Goal: Task Accomplishment & Management: Use online tool/utility

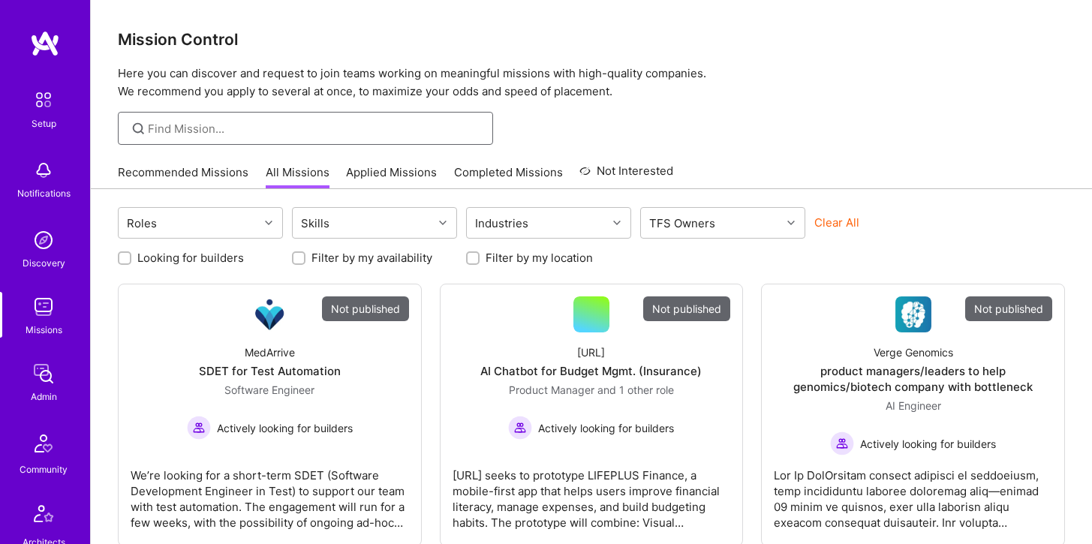
click at [312, 135] on input at bounding box center [315, 129] width 334 height 16
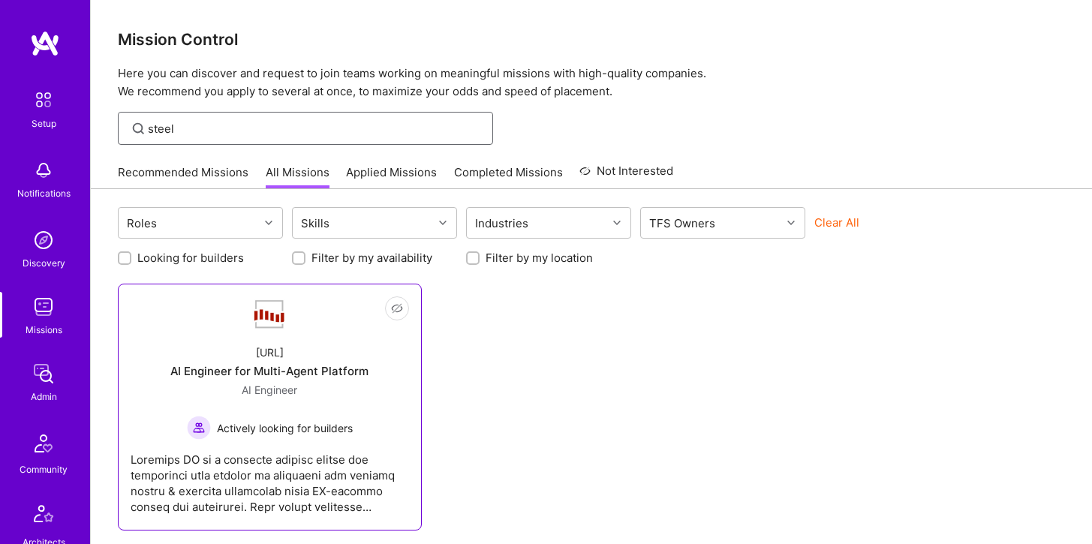
type input "steel"
click at [268, 327] on img at bounding box center [269, 315] width 36 height 32
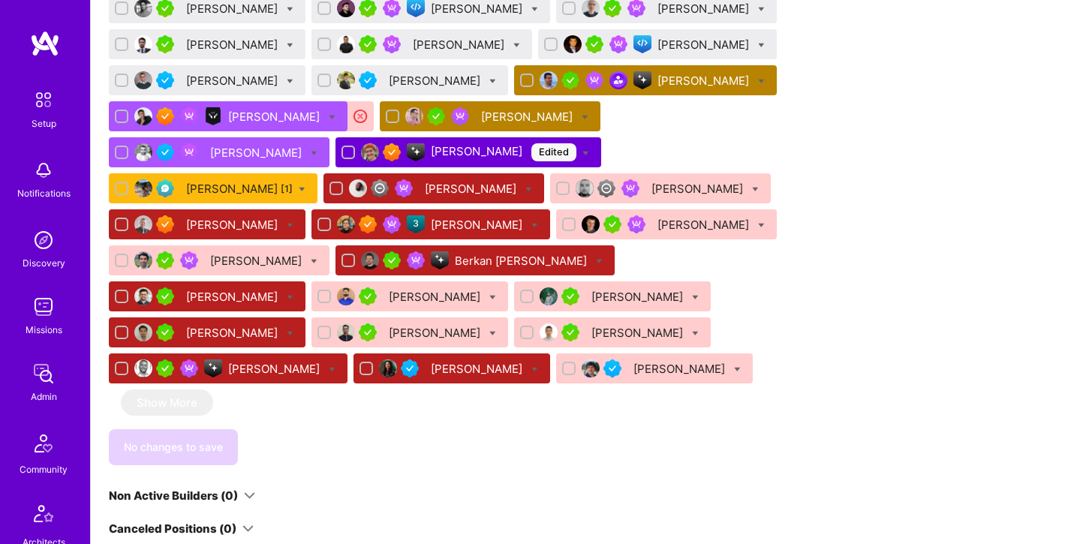
scroll to position [1100, 0]
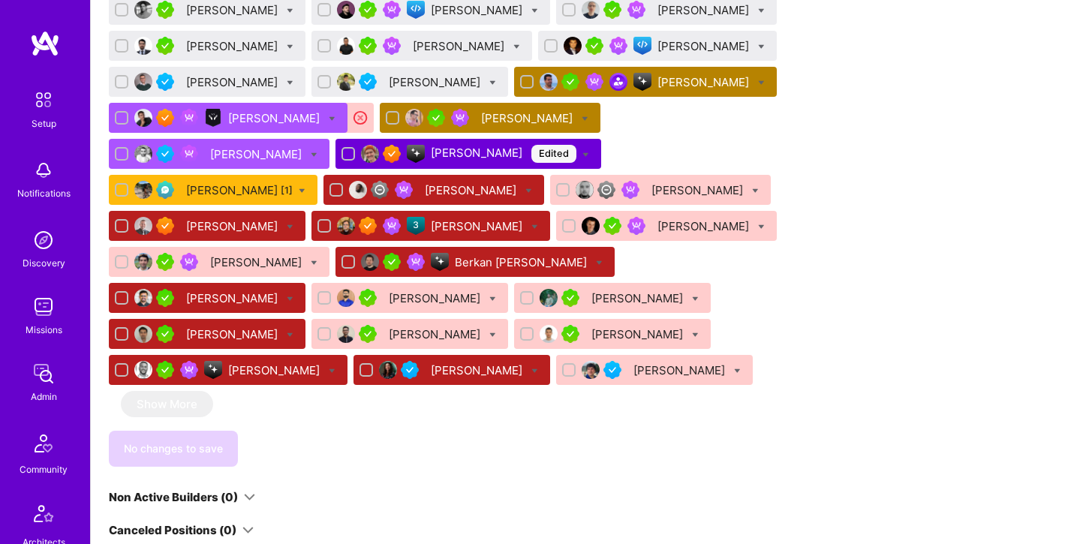
click at [484, 114] on div "Szymon Stasik" at bounding box center [528, 118] width 95 height 16
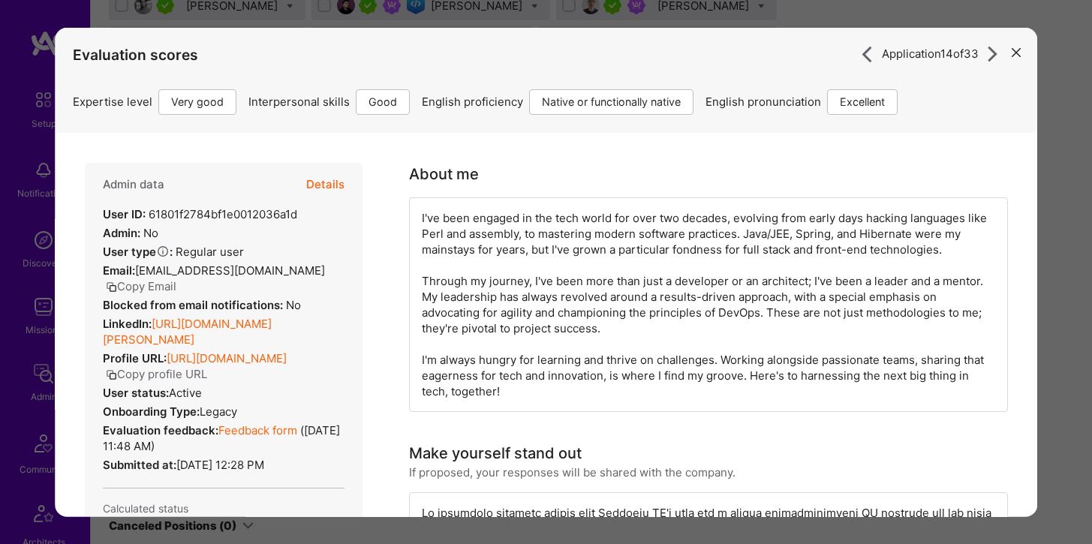
scroll to position [1096, 0]
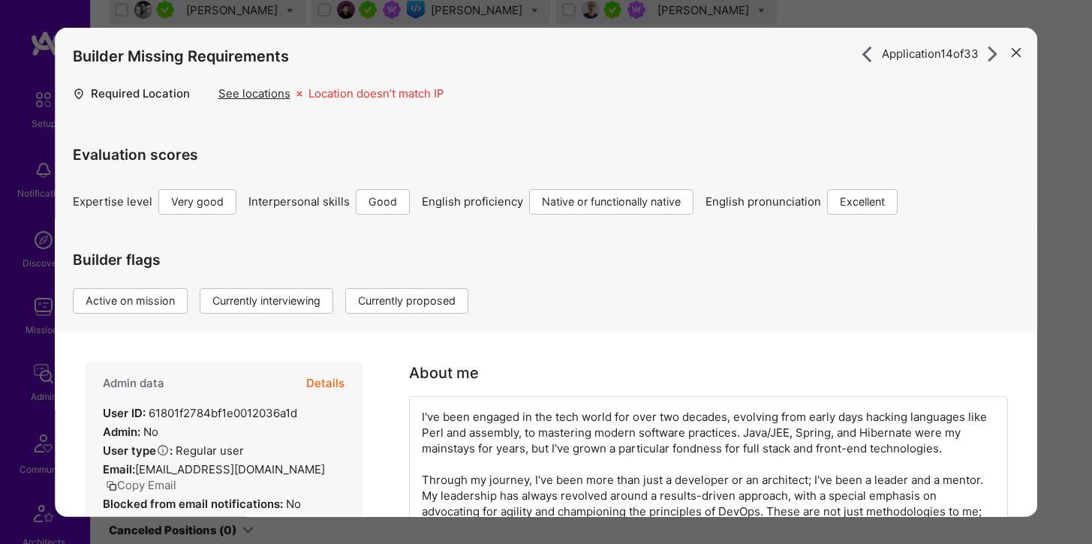
click at [332, 380] on button "Details" at bounding box center [325, 384] width 38 height 44
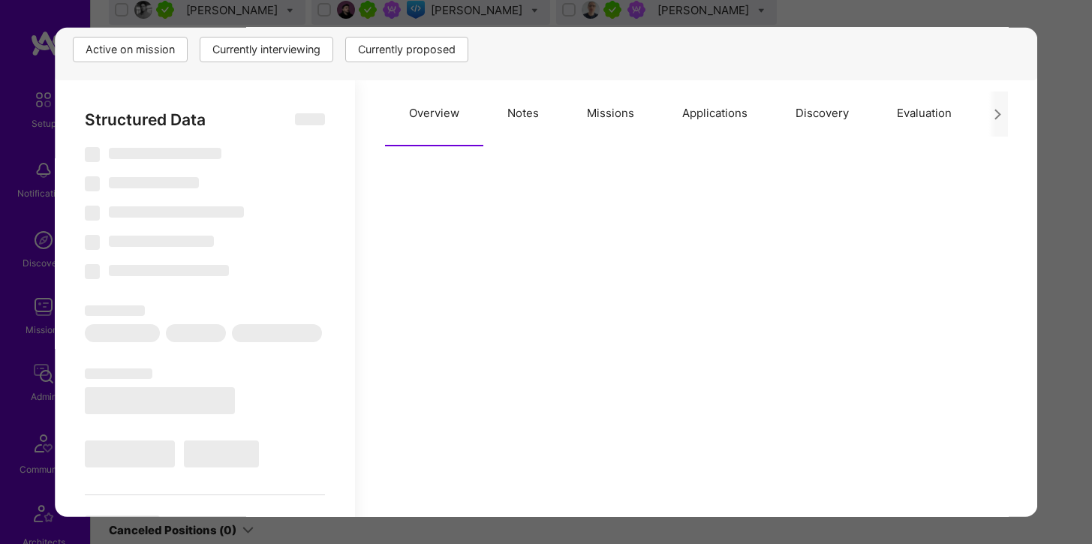
scroll to position [256, 0]
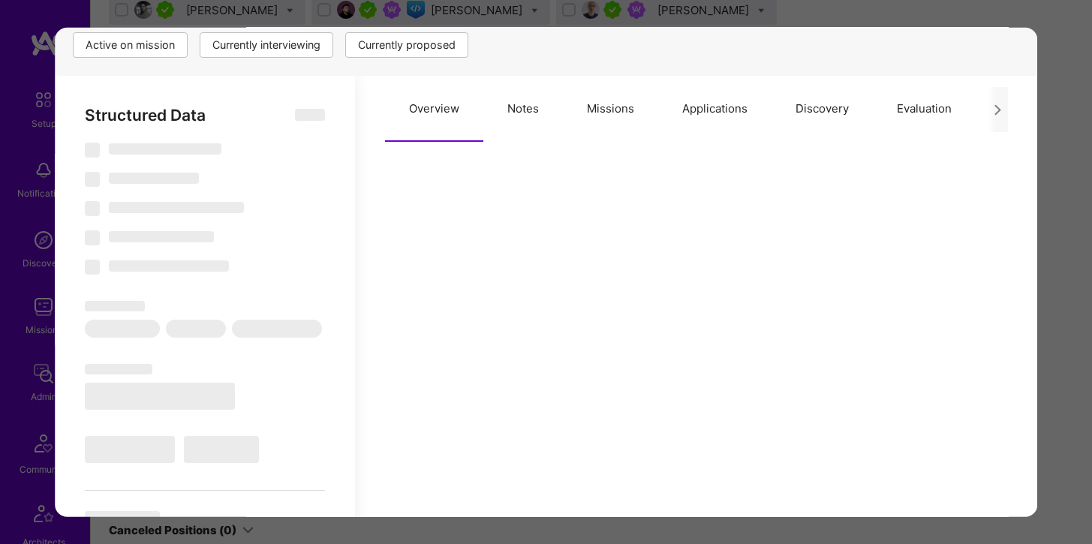
click at [713, 113] on button "Applications" at bounding box center [714, 109] width 113 height 66
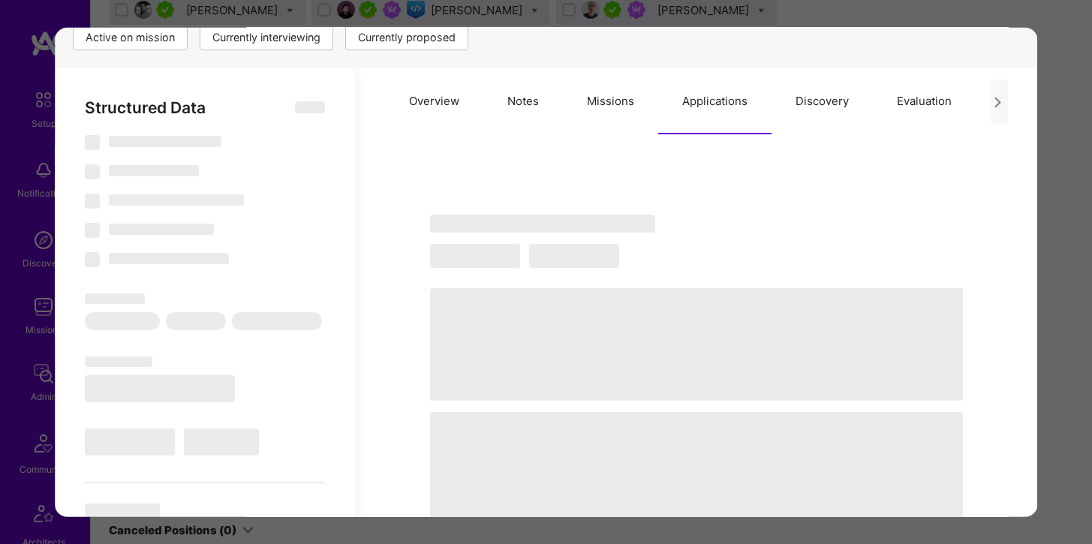
select select "Right Now"
select select "5"
select select "4"
select select "7"
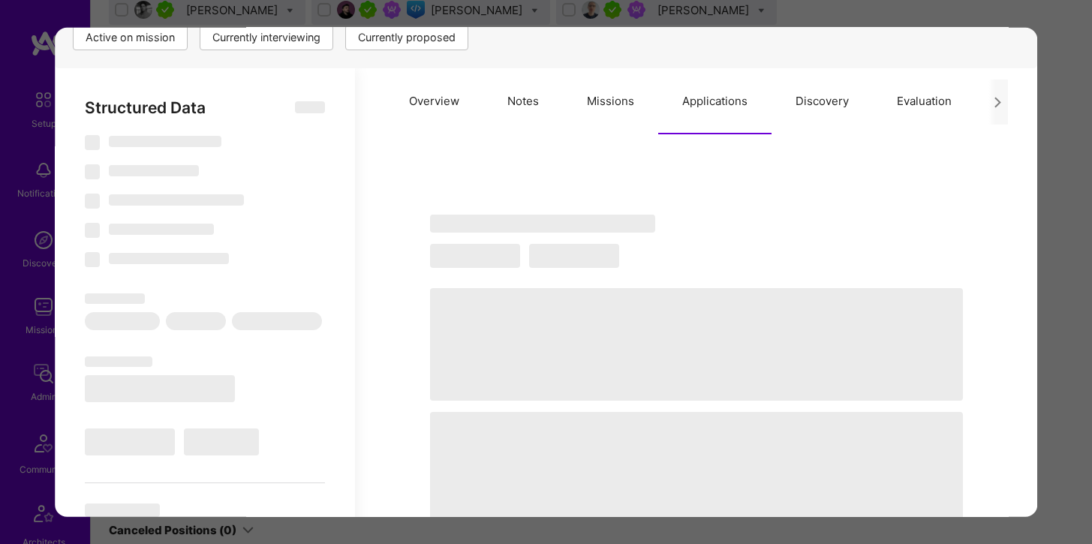
select select "PL"
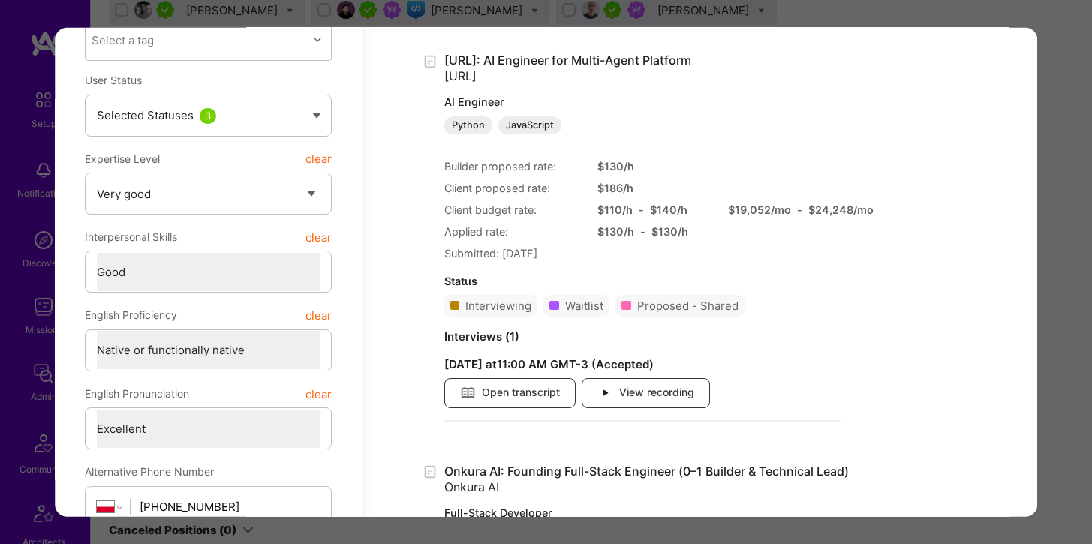
scroll to position [510, 0]
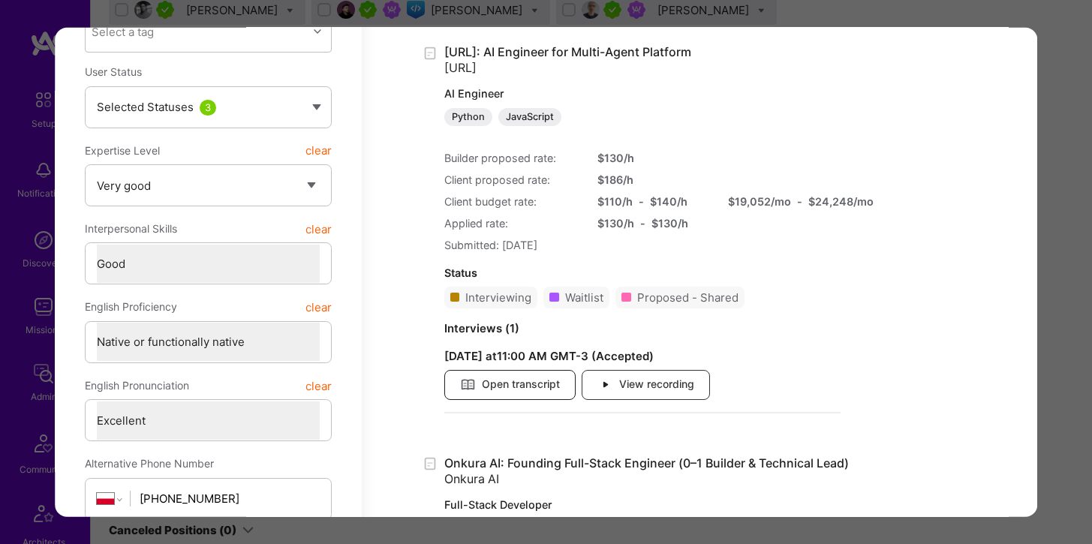
click at [536, 384] on span "Open transcript" at bounding box center [509, 384] width 100 height 17
click at [643, 387] on span "View recording" at bounding box center [645, 384] width 97 height 17
click at [531, 386] on span "Open transcript" at bounding box center [509, 384] width 100 height 17
click at [511, 381] on span "Open transcript" at bounding box center [509, 384] width 100 height 17
click at [522, 384] on span "Open transcript" at bounding box center [509, 384] width 100 height 17
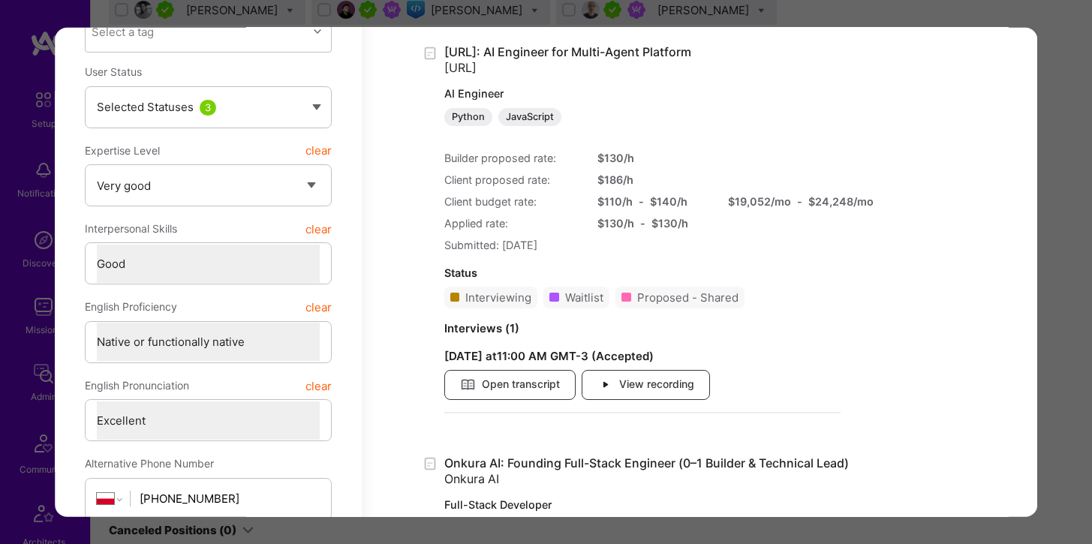
click at [57, 20] on div "Application 14 of 33 Builder Missing Requirements Required Location See locatio…" at bounding box center [546, 272] width 1092 height 544
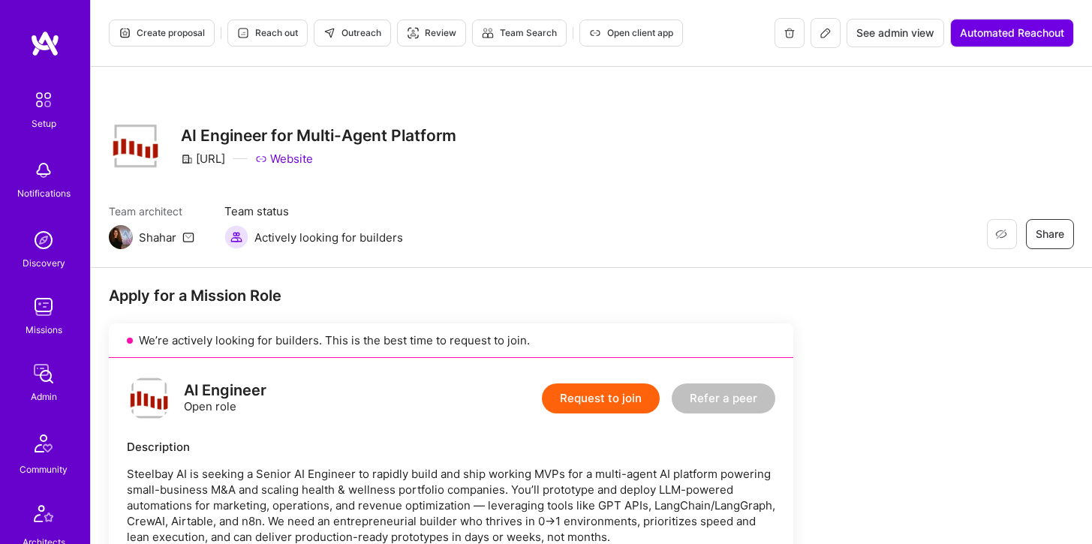
click at [51, 242] on img at bounding box center [44, 240] width 30 height 30
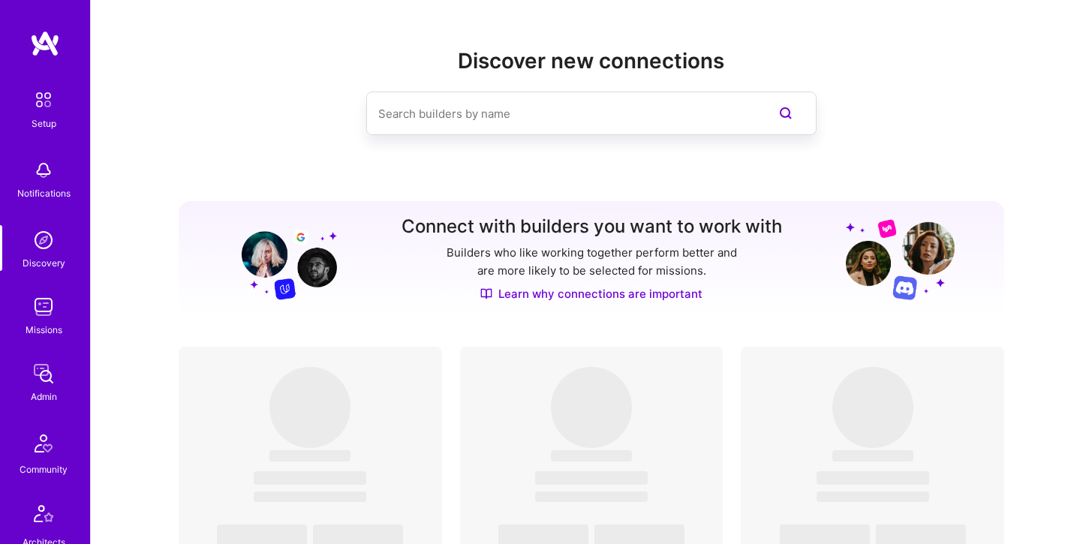
click at [44, 320] on img at bounding box center [44, 307] width 30 height 30
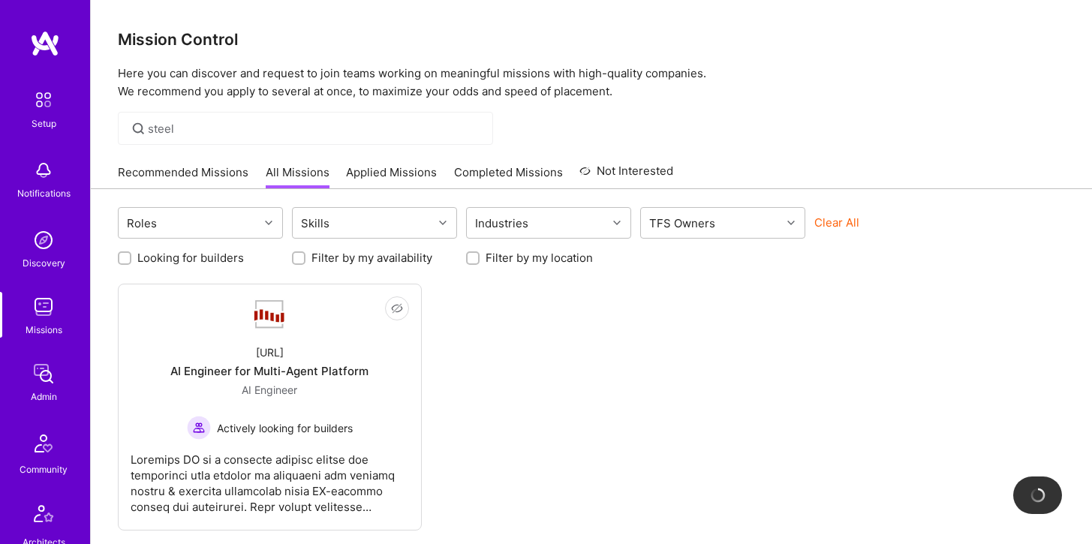
click at [244, 140] on div "steel" at bounding box center [305, 128] width 375 height 33
click at [188, 128] on input "steel" at bounding box center [315, 129] width 334 height 16
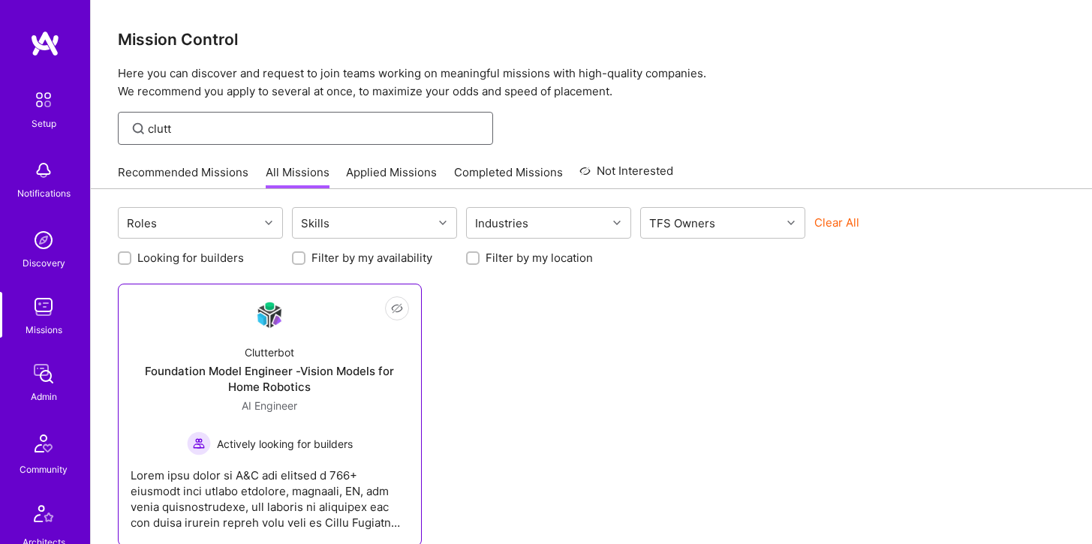
type input "clutt"
click at [223, 320] on link "Not Interested Clutterbot Foundation Model Engineer -Vision Models for Home Rob…" at bounding box center [270, 415] width 278 height 237
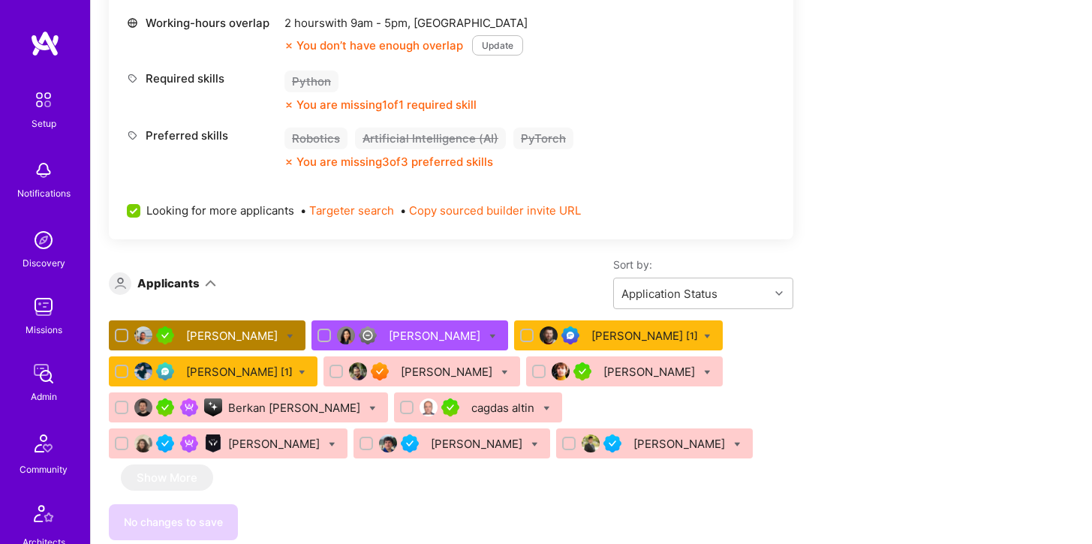
scroll to position [674, 0]
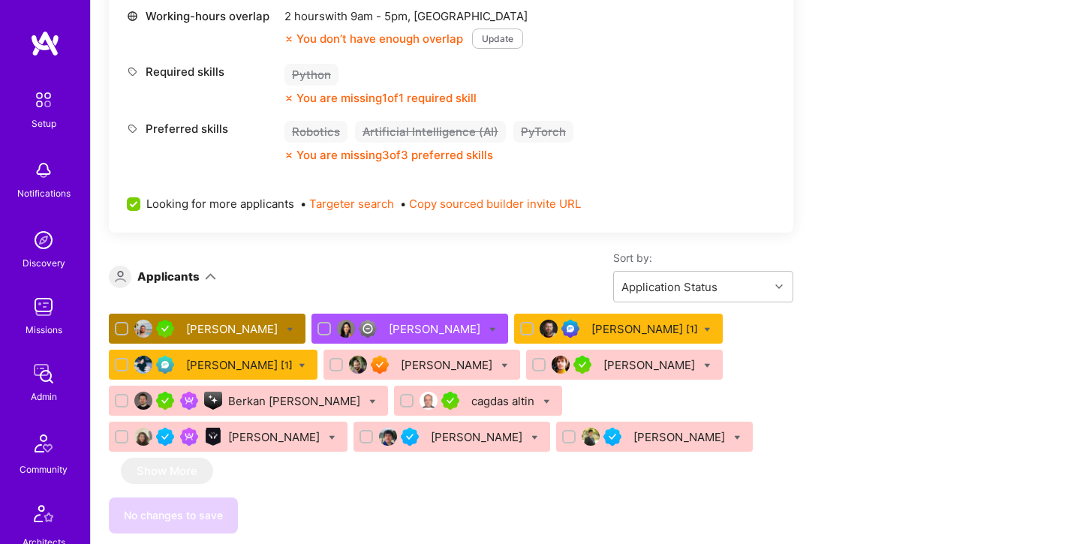
click at [271, 327] on div "Mohamed Rahmouni" at bounding box center [233, 329] width 95 height 16
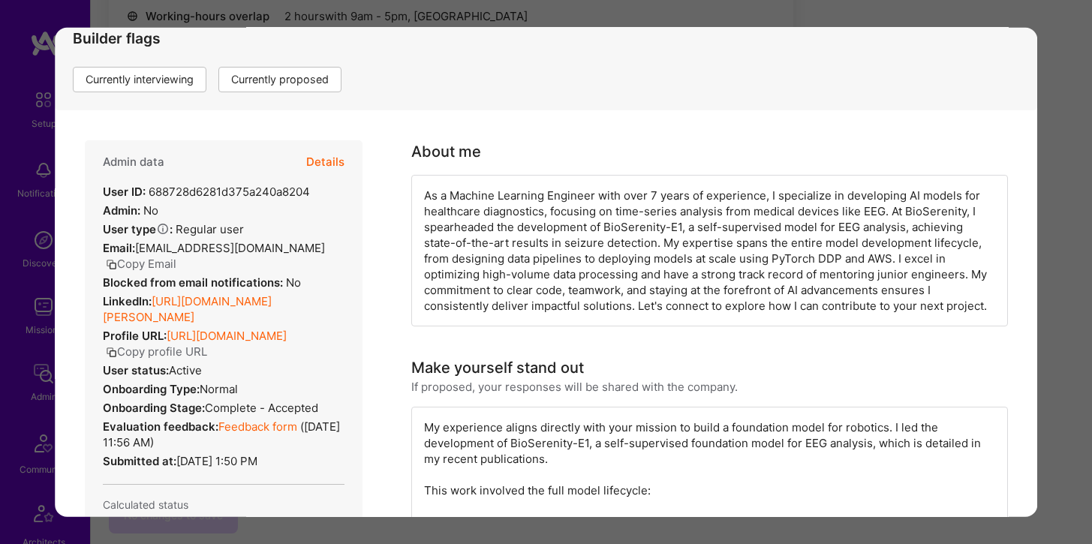
scroll to position [189, 0]
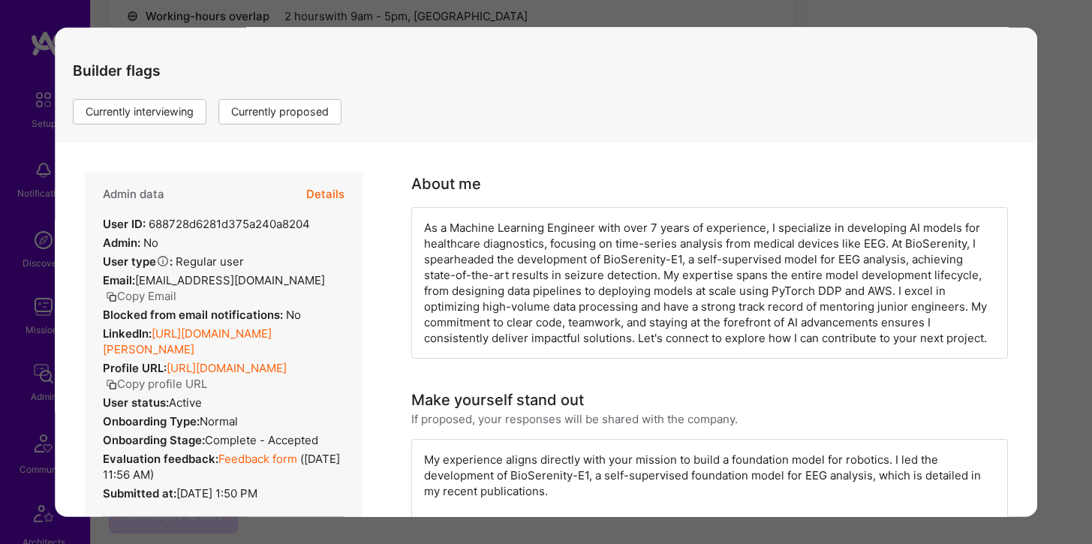
click at [332, 194] on button "Details" at bounding box center [325, 195] width 38 height 44
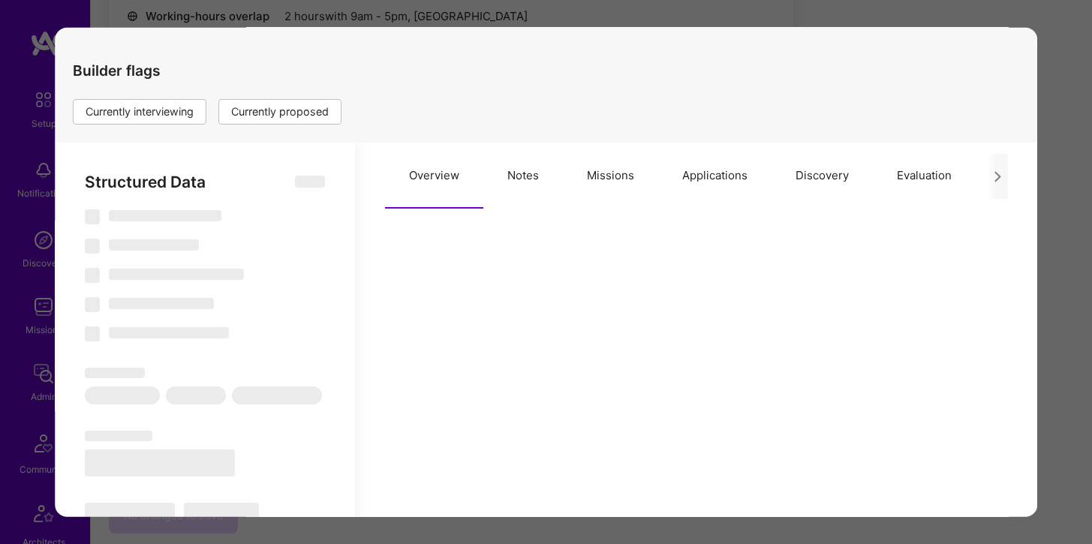
type textarea "x"
select select "Right Now"
select select "5"
select select "7"
select select "6"
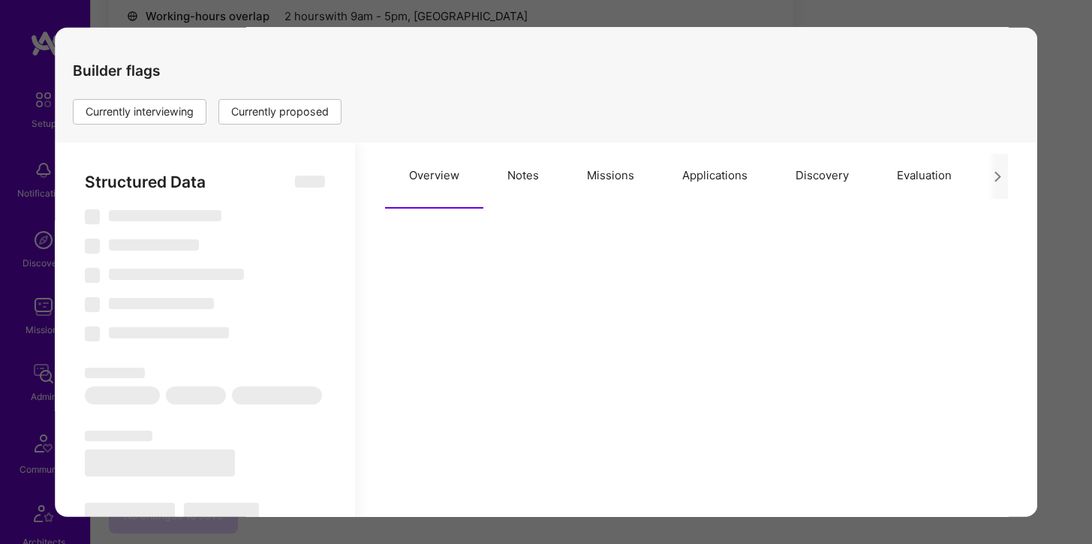
select select "6"
select select "FR"
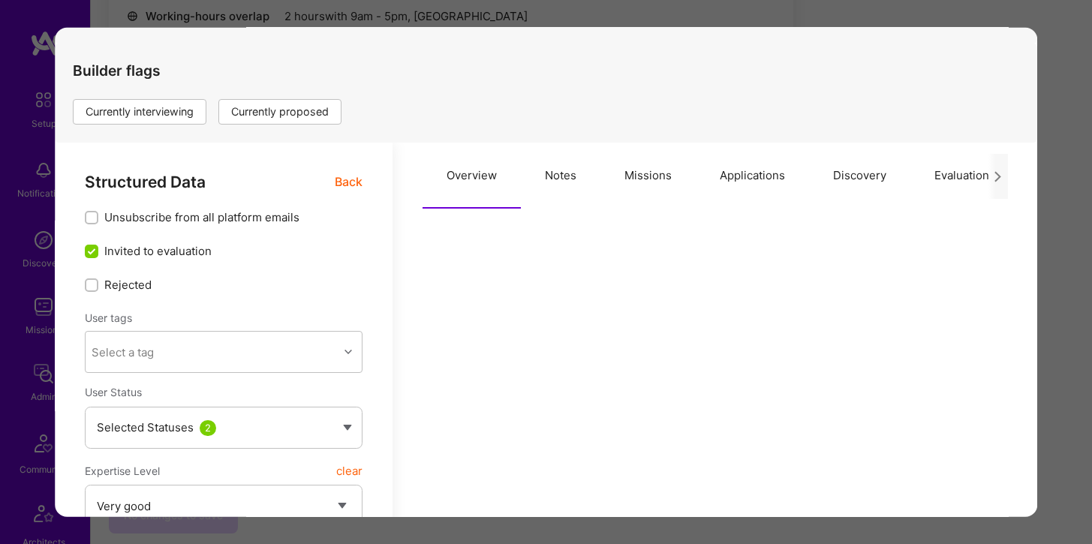
click at [754, 176] on button "Applications" at bounding box center [752, 176] width 113 height 66
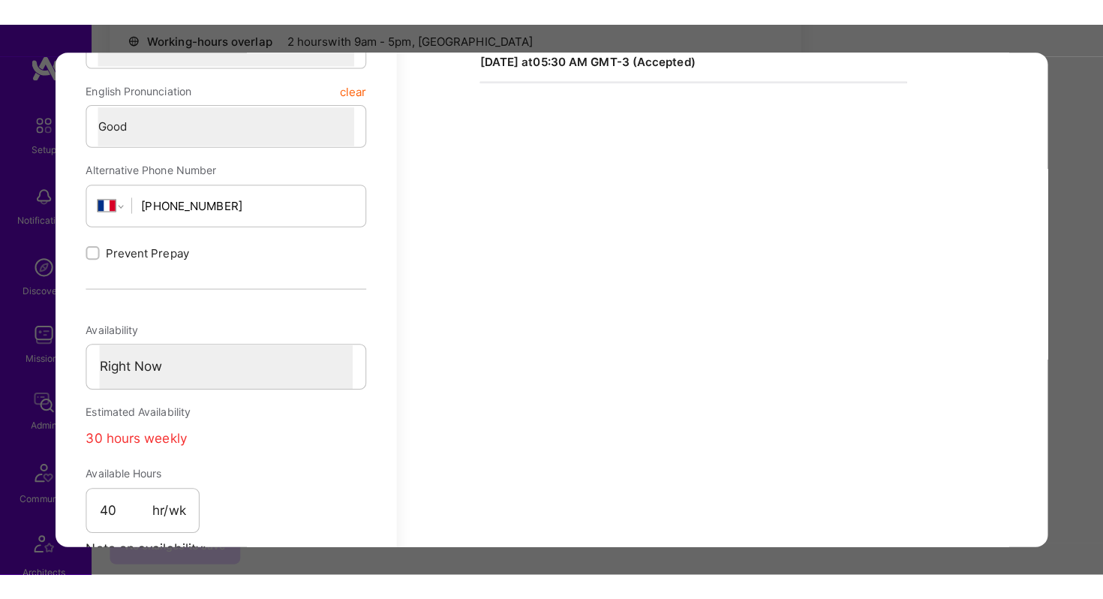
scroll to position [0, 0]
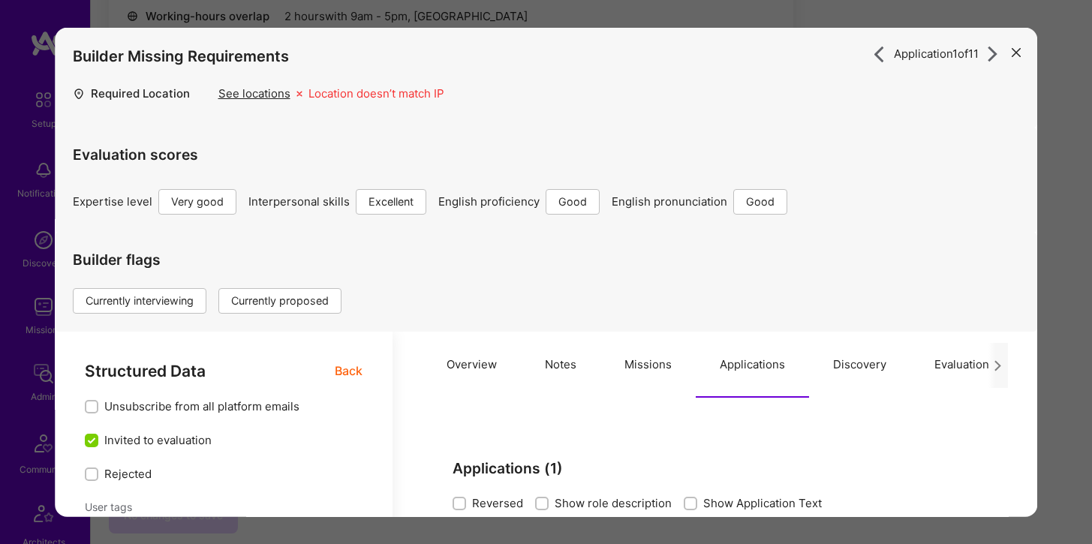
click at [1022, 56] on button "modal" at bounding box center [1016, 51] width 18 height 25
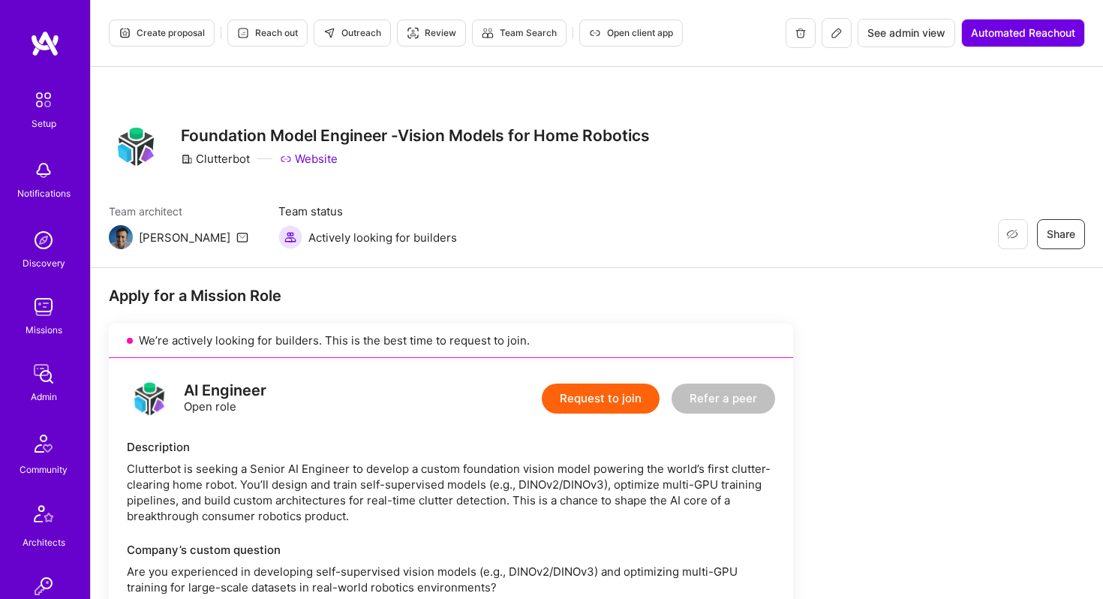
click at [50, 242] on img at bounding box center [44, 240] width 30 height 30
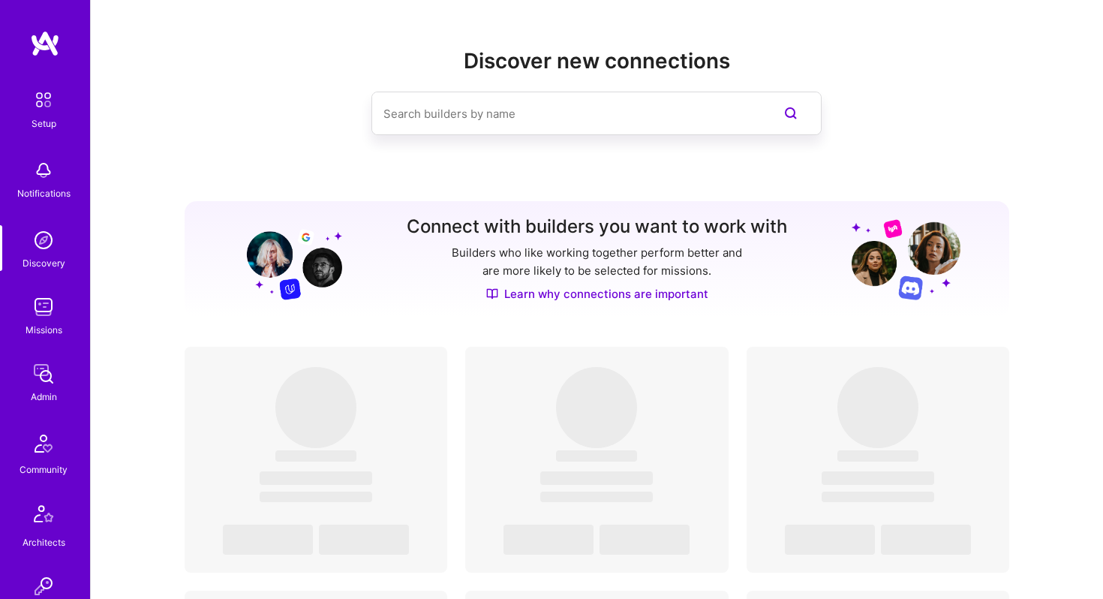
click at [47, 314] on img at bounding box center [44, 307] width 30 height 30
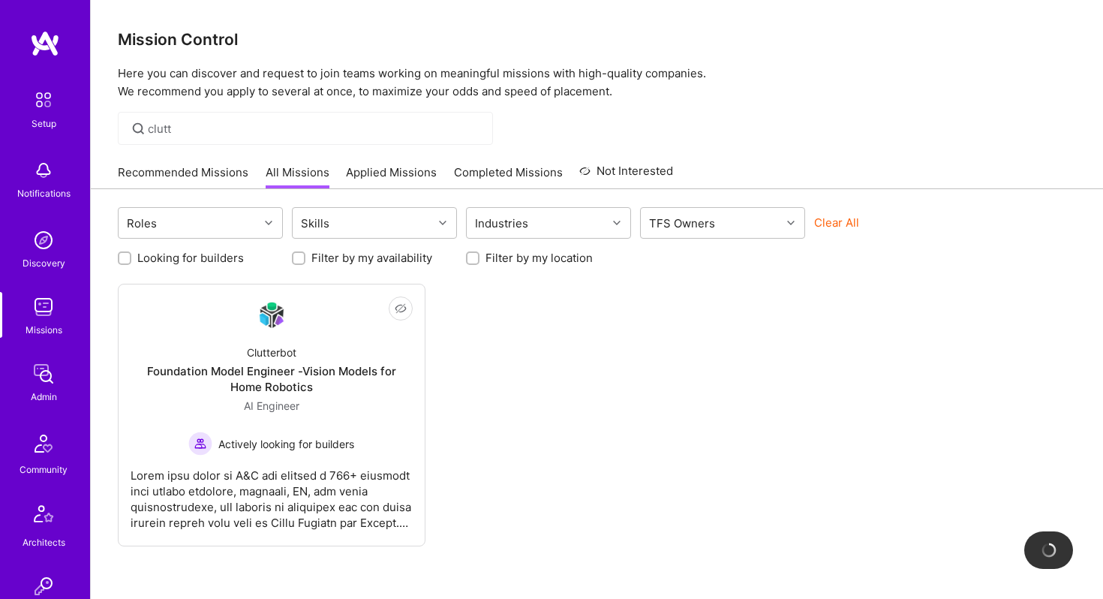
click at [223, 118] on div "clutt" at bounding box center [305, 128] width 375 height 33
click at [206, 119] on div "clutt" at bounding box center [305, 128] width 375 height 33
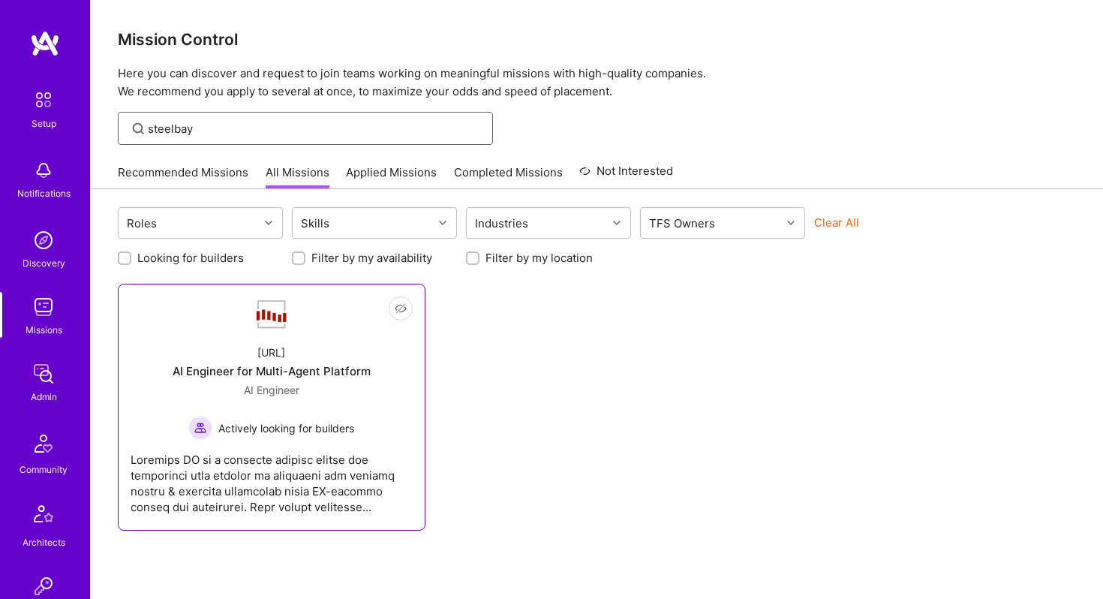
type input "steelbay"
click at [236, 340] on div "Steelbay.ai AI Engineer for Multi-Agent Platform AI Engineer Actively looking f…" at bounding box center [272, 386] width 282 height 107
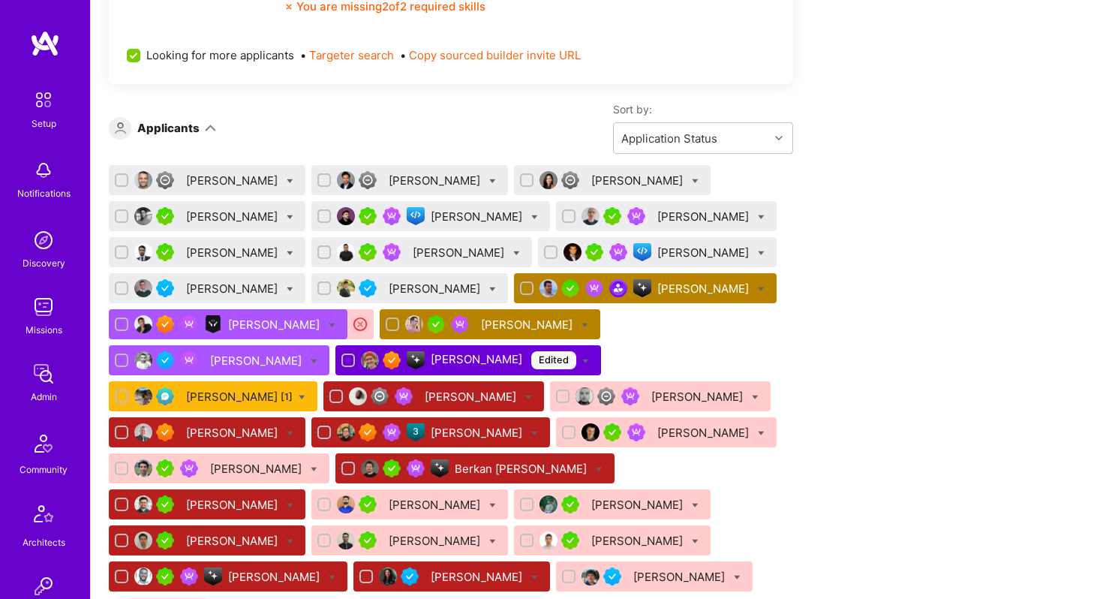
scroll to position [894, 0]
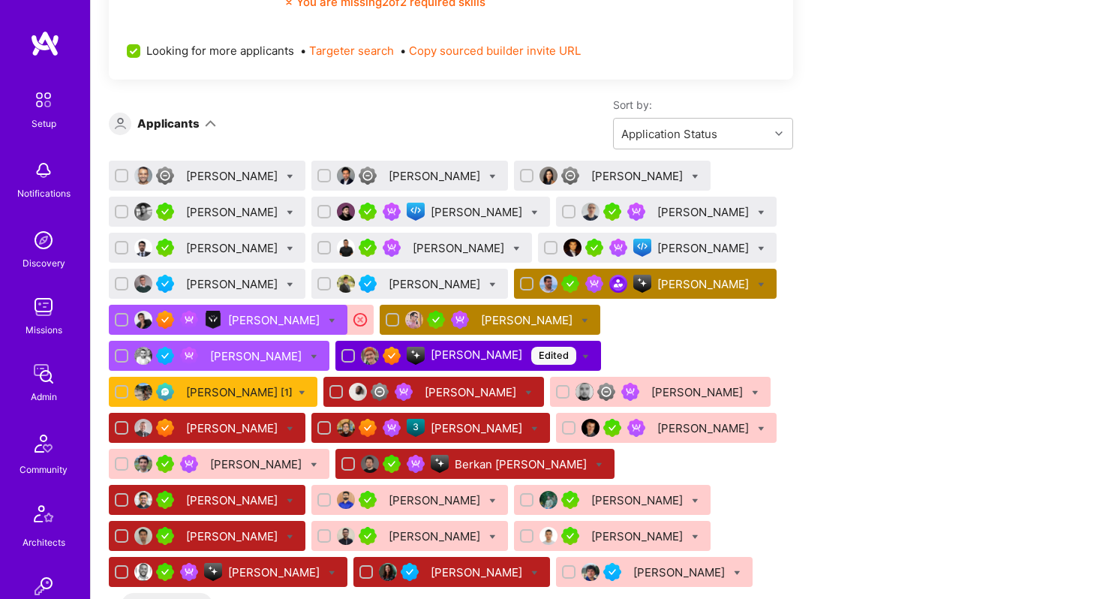
click at [540, 315] on div "Szymon Stasik" at bounding box center [528, 320] width 95 height 16
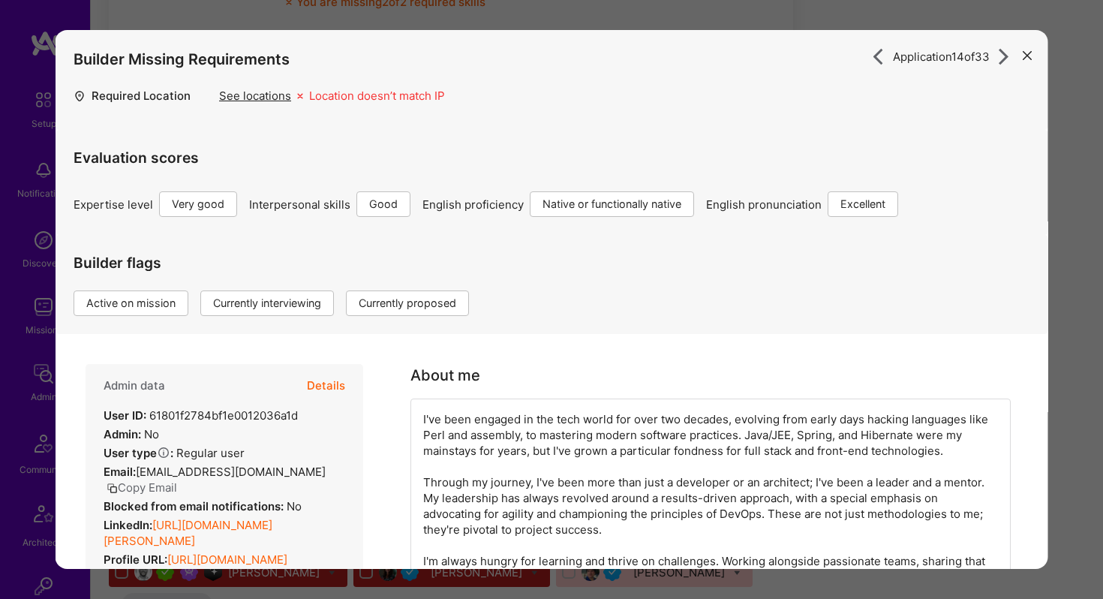
click at [329, 391] on button "Details" at bounding box center [326, 386] width 38 height 44
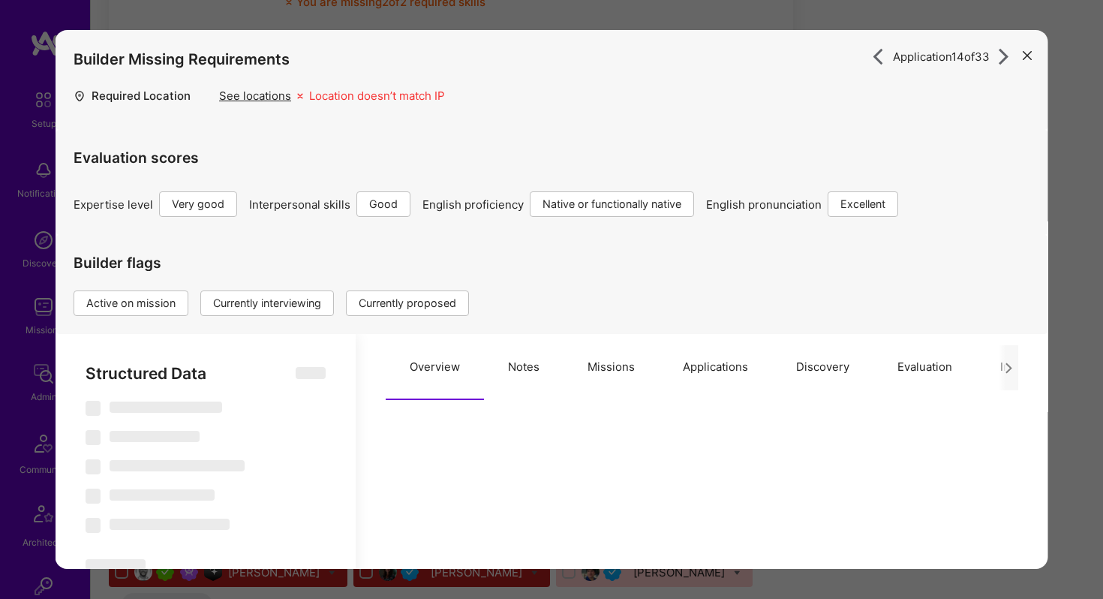
click at [682, 362] on button "Applications" at bounding box center [715, 367] width 113 height 66
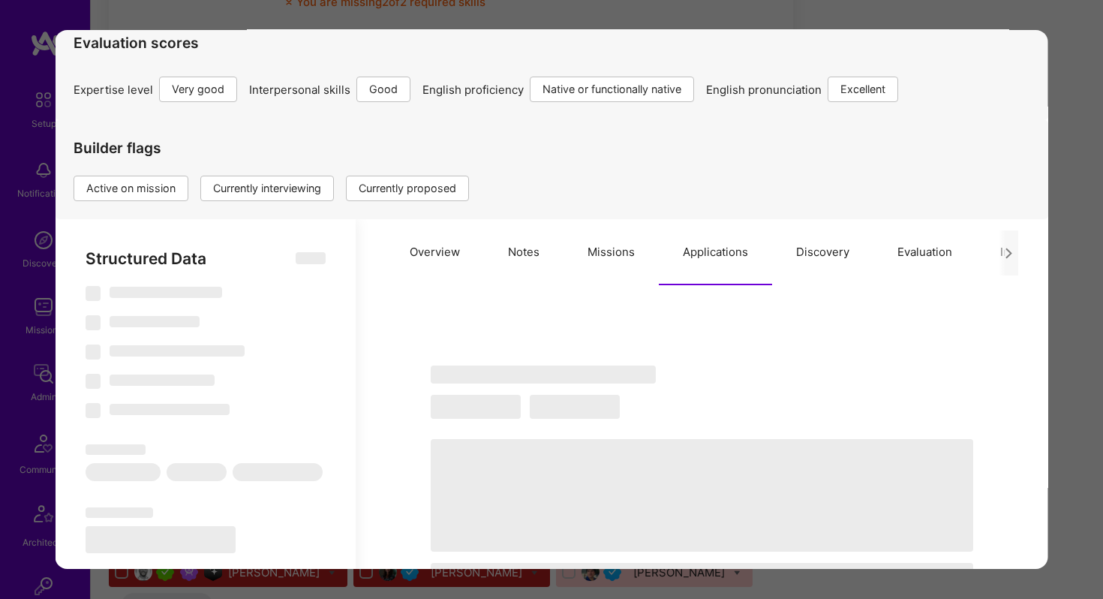
scroll to position [118, 0]
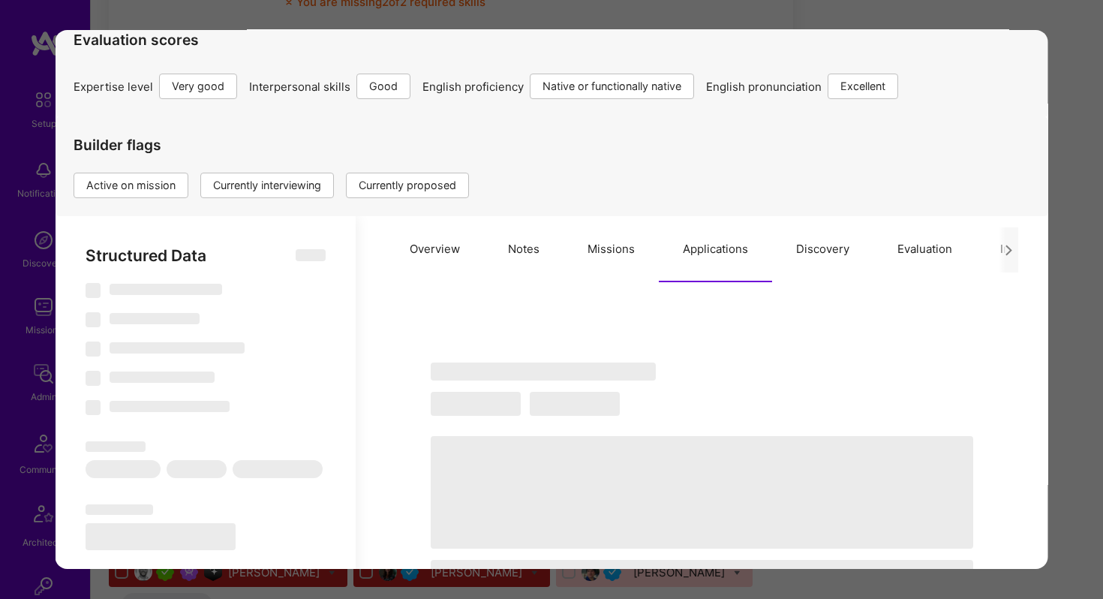
type textarea "x"
select select "Right Now"
select select "5"
select select "4"
select select "7"
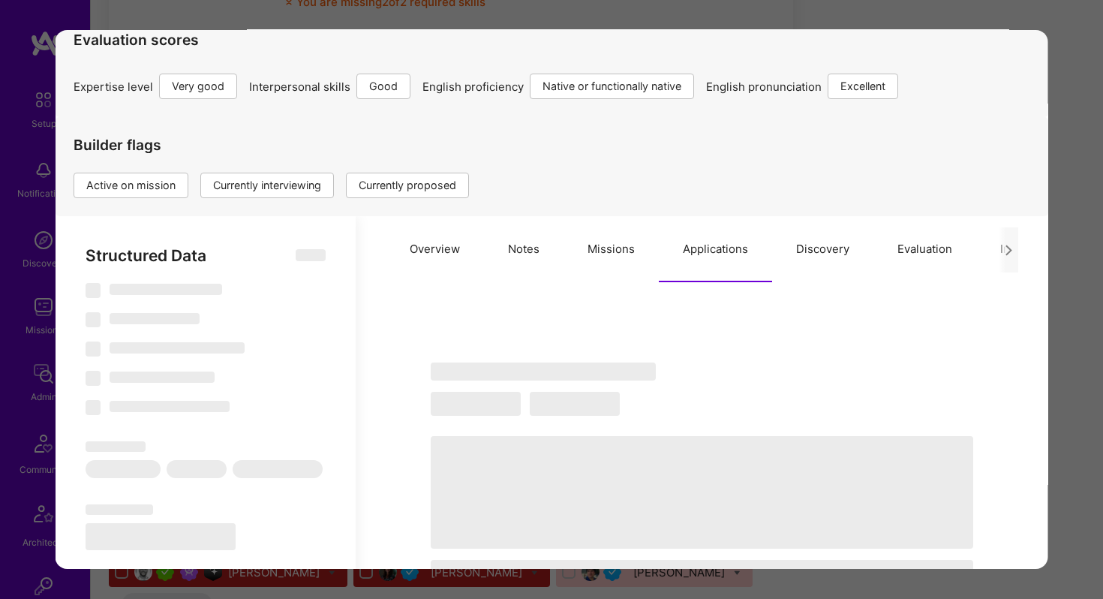
select select "7"
select select "PL"
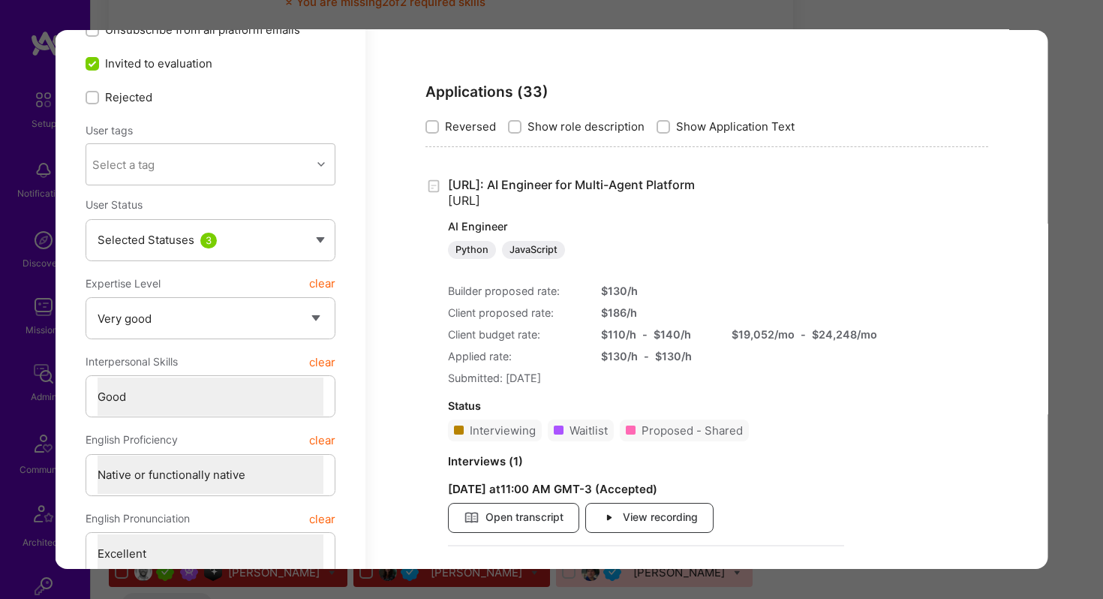
scroll to position [383, 0]
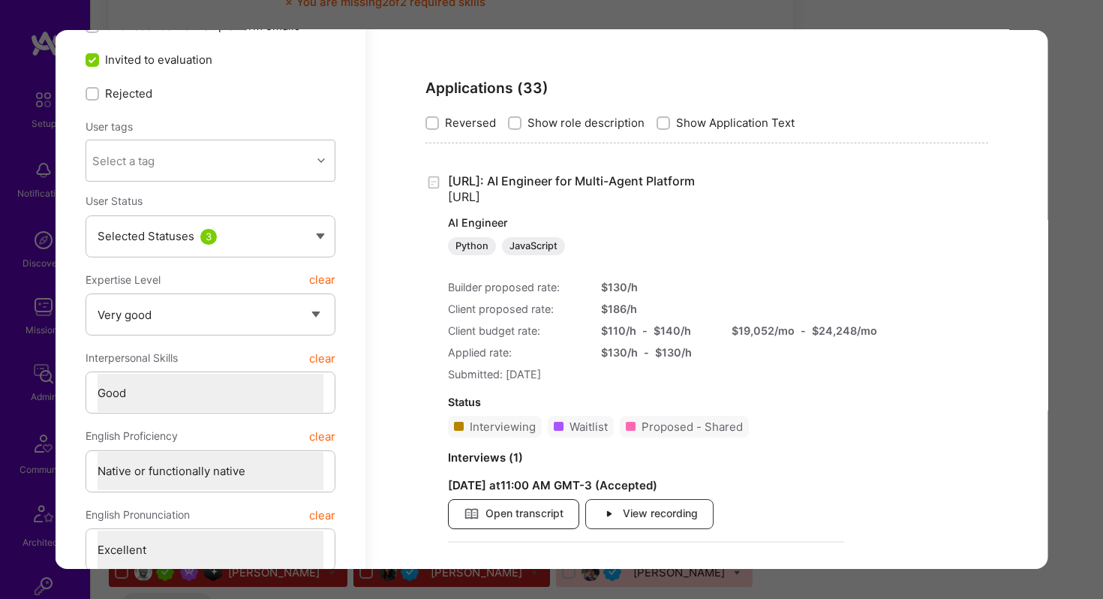
click at [539, 516] on span "Open transcript" at bounding box center [514, 514] width 100 height 17
click at [623, 17] on div "Application 14 of 33 Builder Missing Requirements Required Location See locatio…" at bounding box center [551, 299] width 1103 height 599
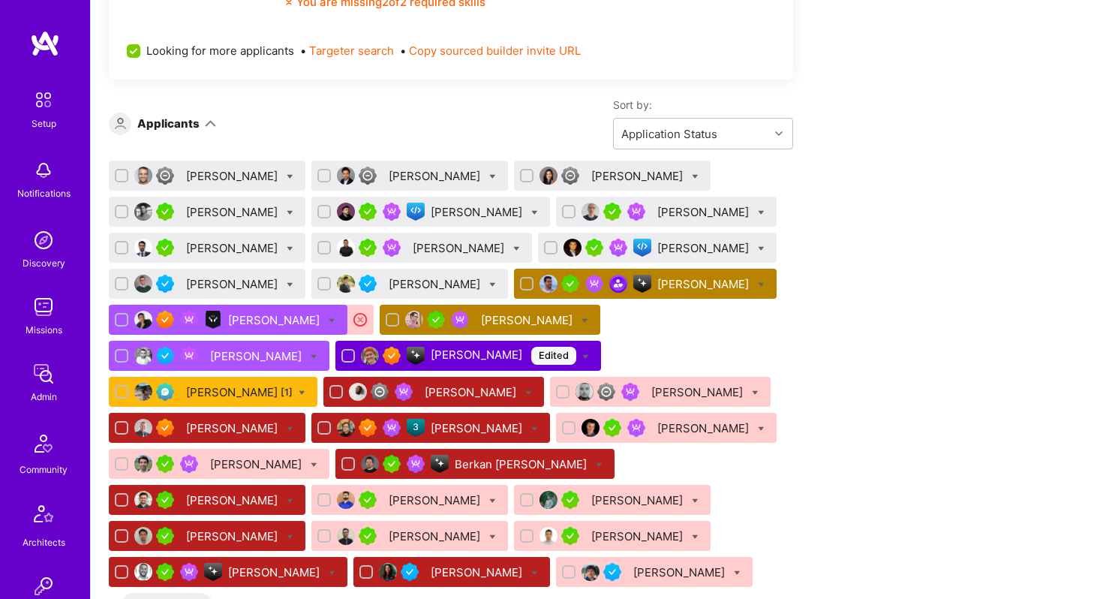
click at [658, 285] on div "Gonçalo Peres" at bounding box center [705, 284] width 95 height 16
